Goal: Obtain resource: Obtain resource

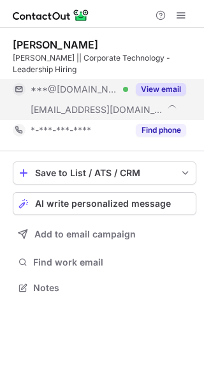
scroll to position [278, 204]
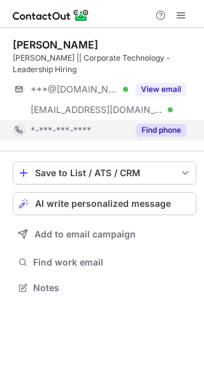
click at [165, 129] on button "Find phone" at bounding box center [161, 130] width 50 height 13
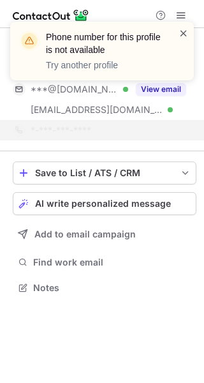
click at [183, 33] on span at bounding box center [184, 33] width 10 height 13
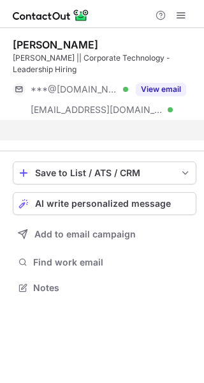
scroll to position [258, 204]
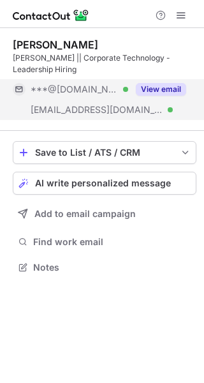
click at [165, 90] on button "View email" at bounding box center [161, 89] width 50 height 13
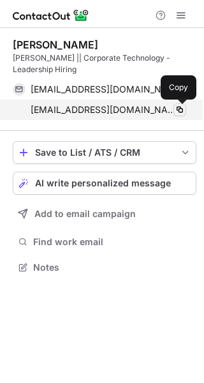
click at [180, 107] on span at bounding box center [180, 110] width 10 height 10
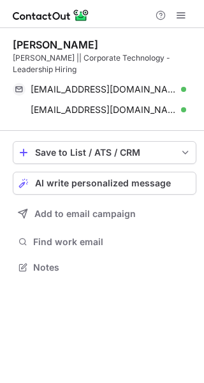
scroll to position [258, 204]
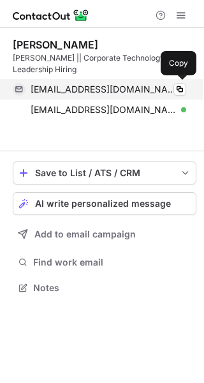
scroll to position [258, 204]
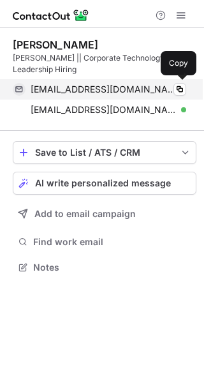
click at [93, 90] on span "[EMAIL_ADDRESS][DOMAIN_NAME]" at bounding box center [104, 89] width 146 height 11
